Goal: Navigation & Orientation: Find specific page/section

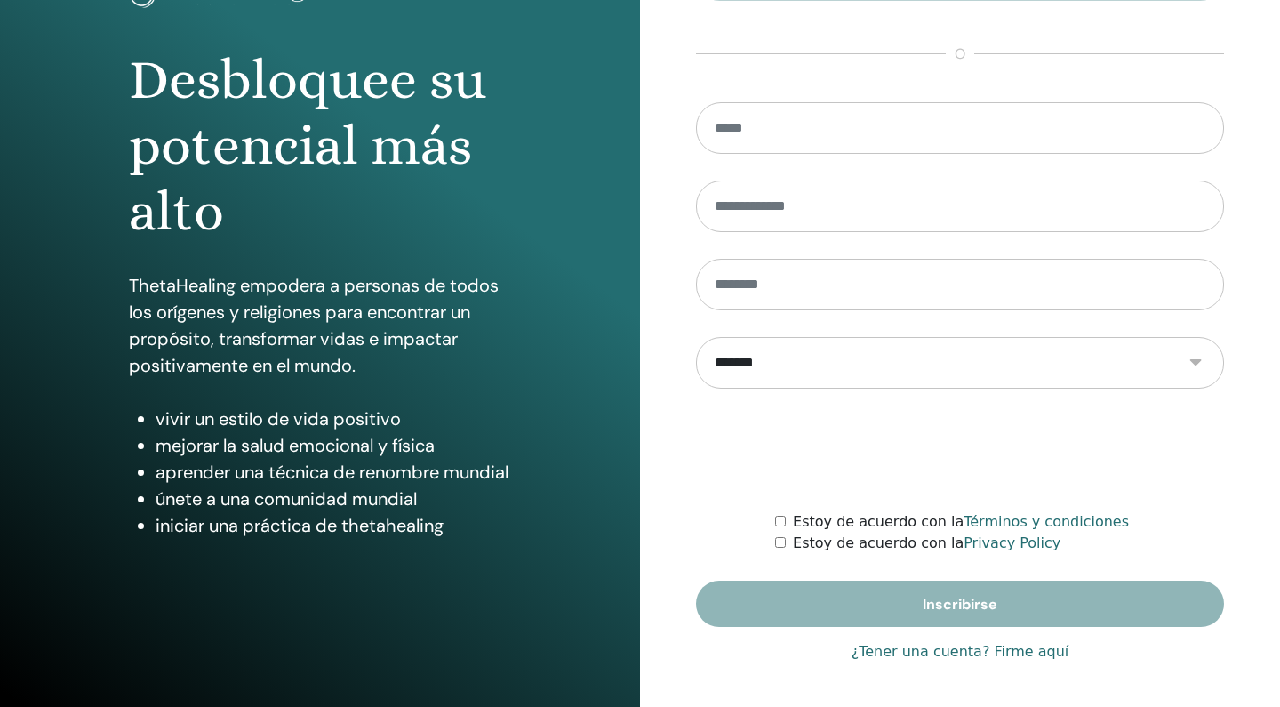
click at [1006, 651] on link "¿Tener una cuenta? Firme aquí" at bounding box center [960, 651] width 218 height 21
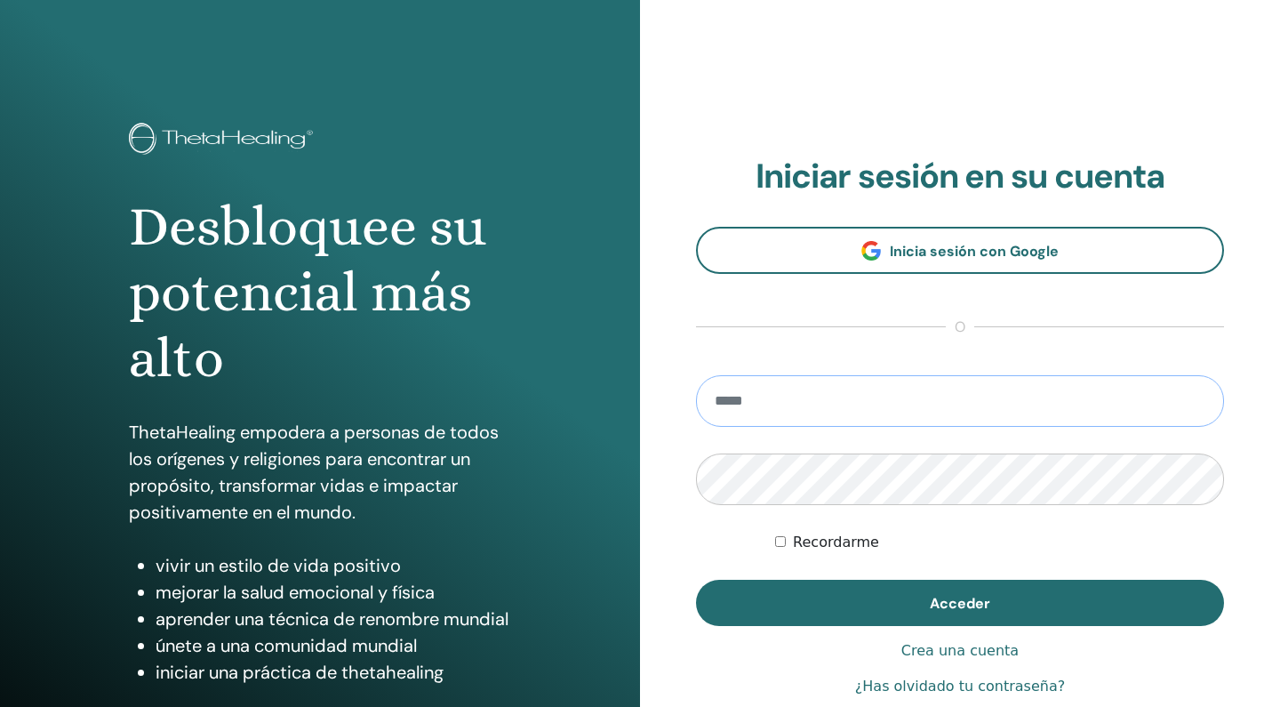
click at [794, 404] on input "email" at bounding box center [960, 401] width 528 height 52
type input "**********"
click at [960, 603] on button "Acceder" at bounding box center [960, 602] width 528 height 46
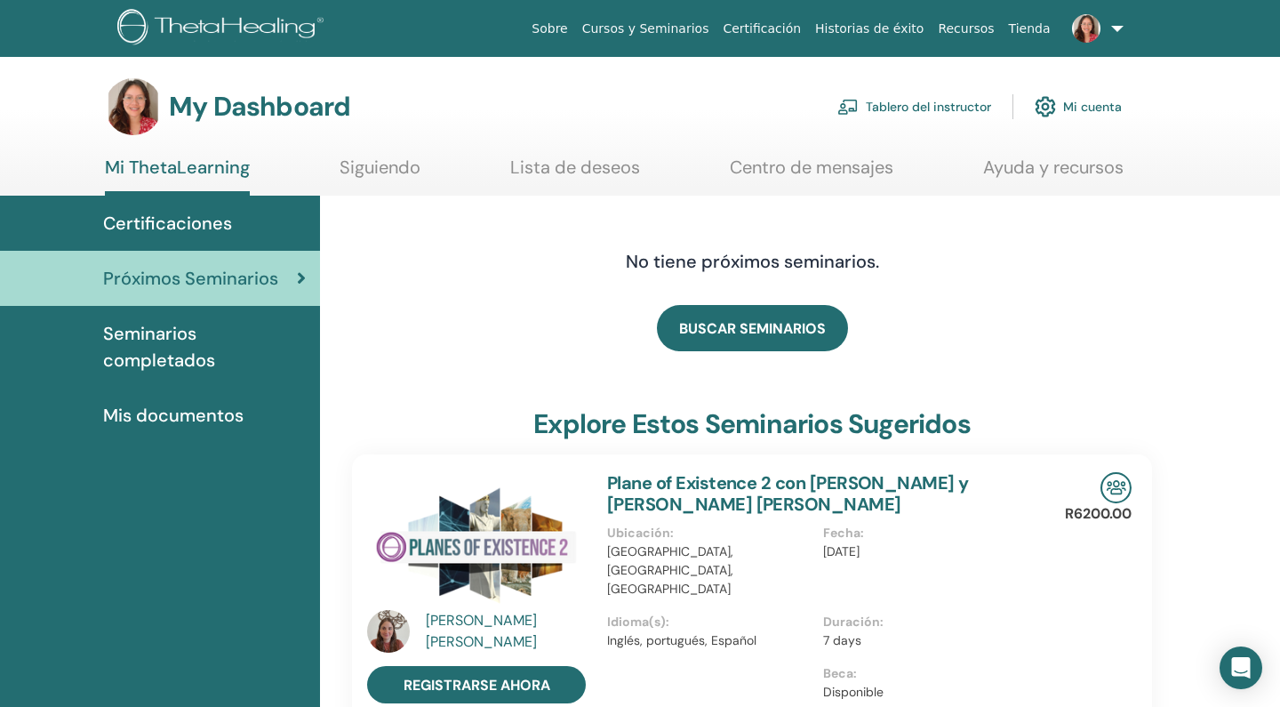
click at [923, 112] on link "Tablero del instructor" at bounding box center [914, 106] width 154 height 39
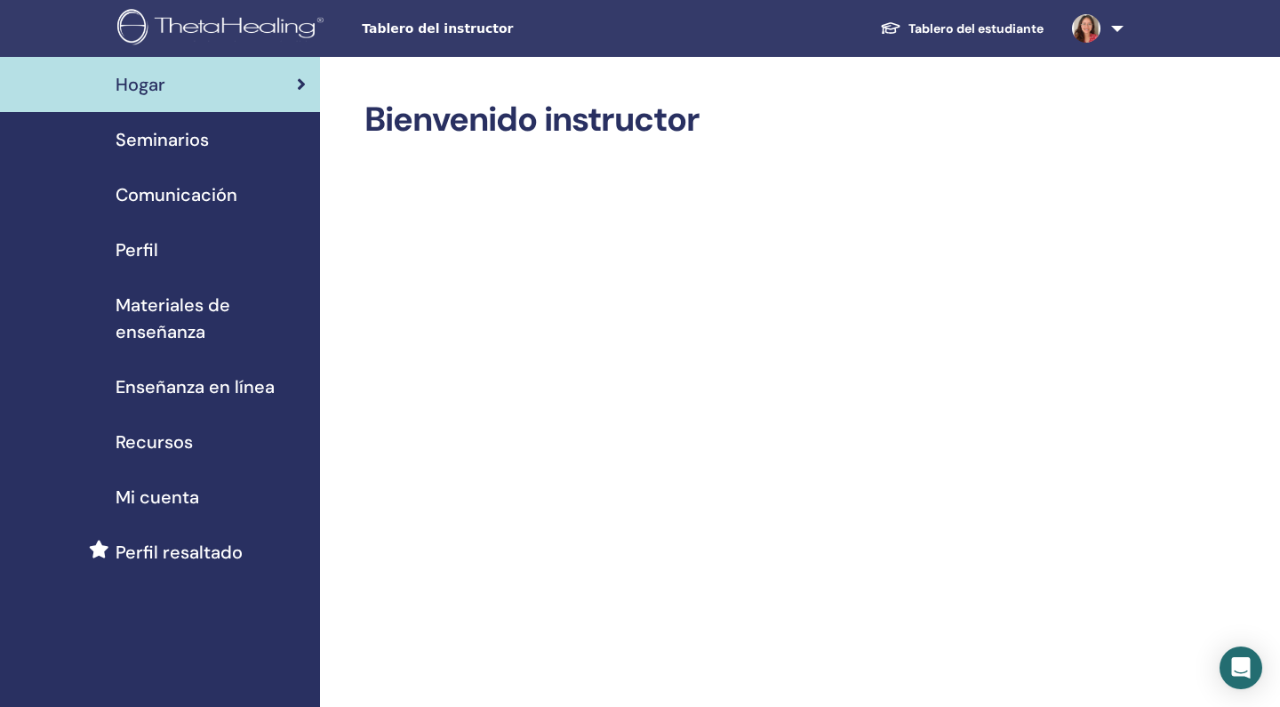
click at [176, 149] on span "Seminarios" at bounding box center [162, 139] width 93 height 27
